Goal: Navigation & Orientation: Find specific page/section

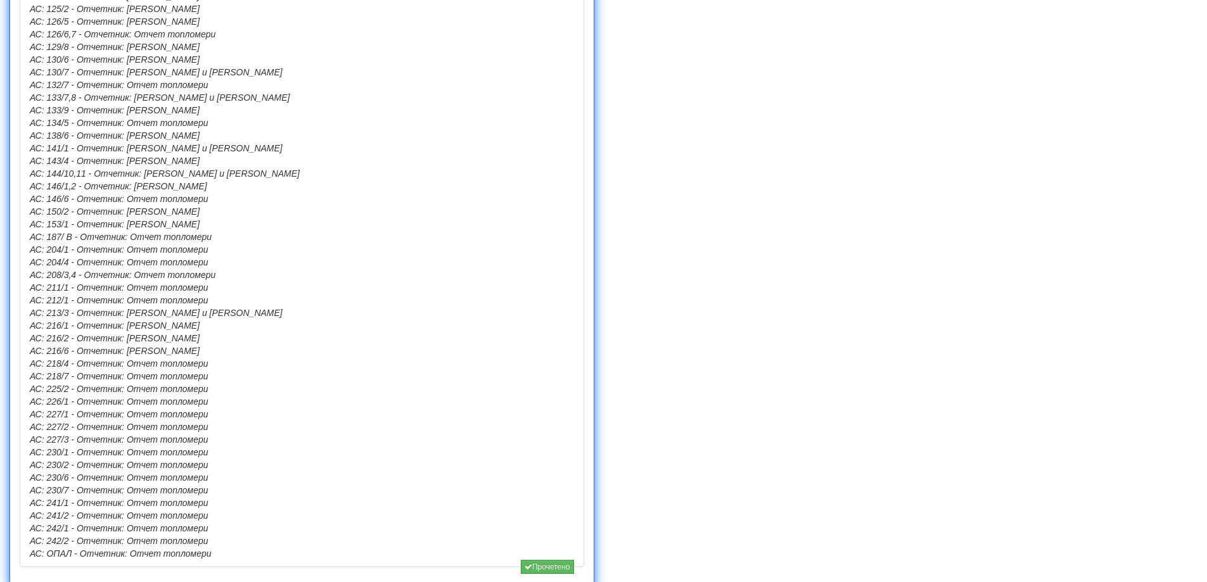
scroll to position [1261, 0]
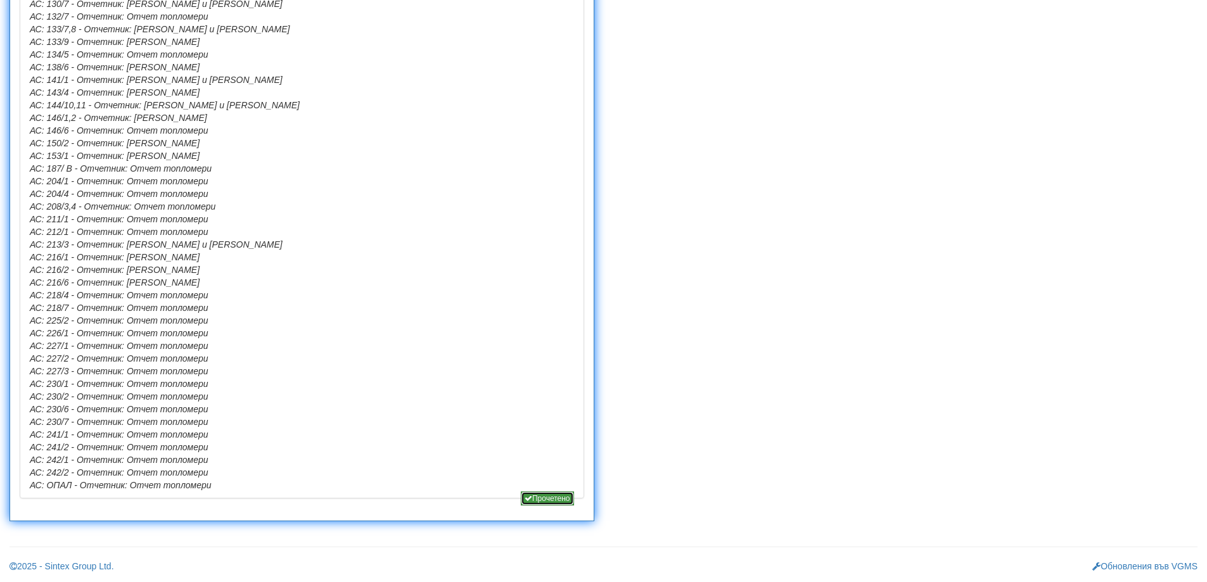
click at [543, 494] on button "Прочетено" at bounding box center [547, 499] width 53 height 14
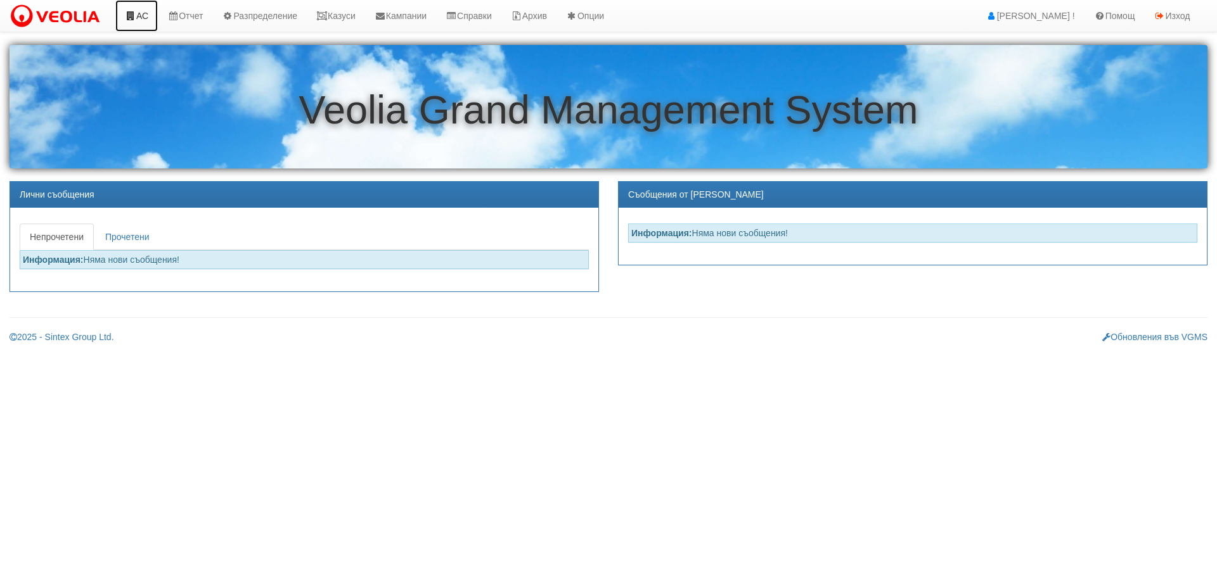
click at [146, 16] on link "АС" at bounding box center [136, 16] width 42 height 32
click at [357, 13] on link "Казуси" at bounding box center [336, 16] width 58 height 32
